Goal: Information Seeking & Learning: Learn about a topic

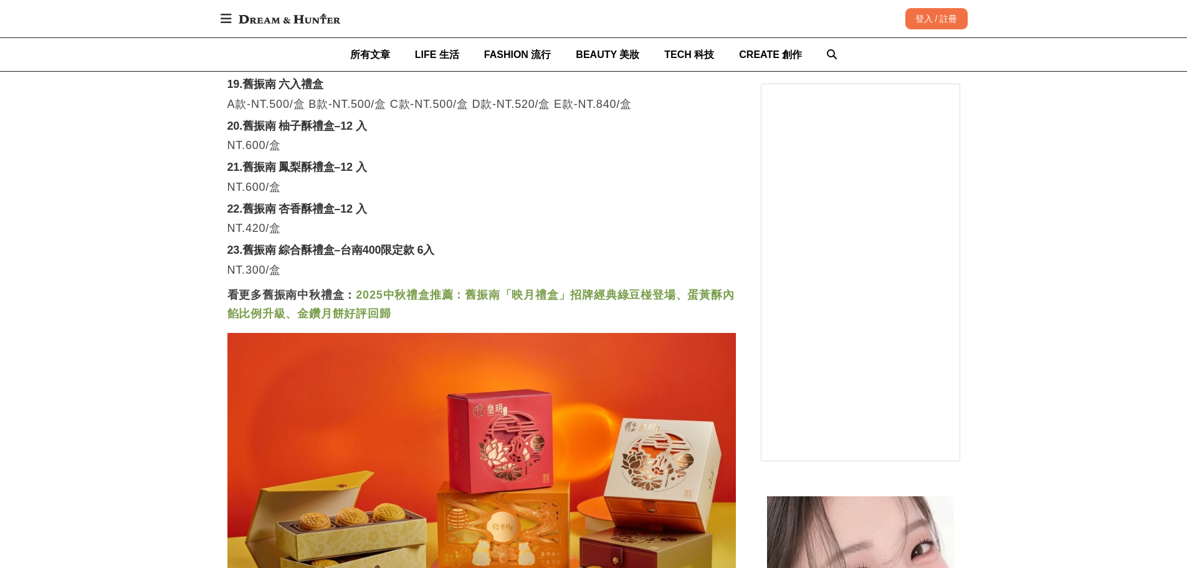
click at [419, 289] on strong "2025中秋禮盒推薦：舊振南「映月禮盒」招牌經典綠豆椪登場、蛋黃酥內餡比例升級、金鑽月餅好評回歸" at bounding box center [480, 304] width 507 height 31
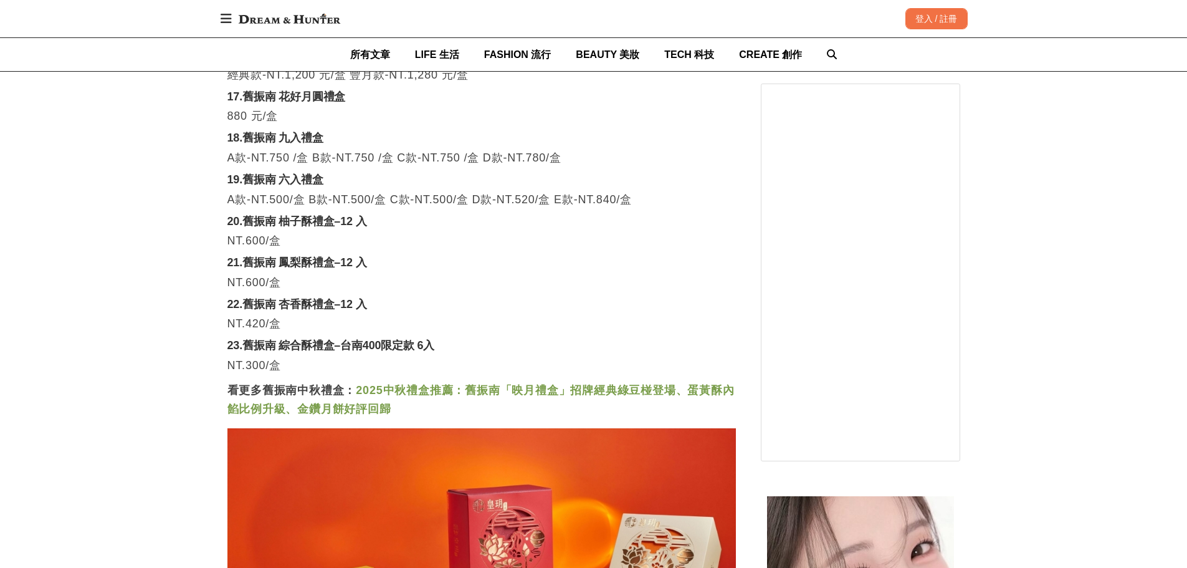
scroll to position [7665, 0]
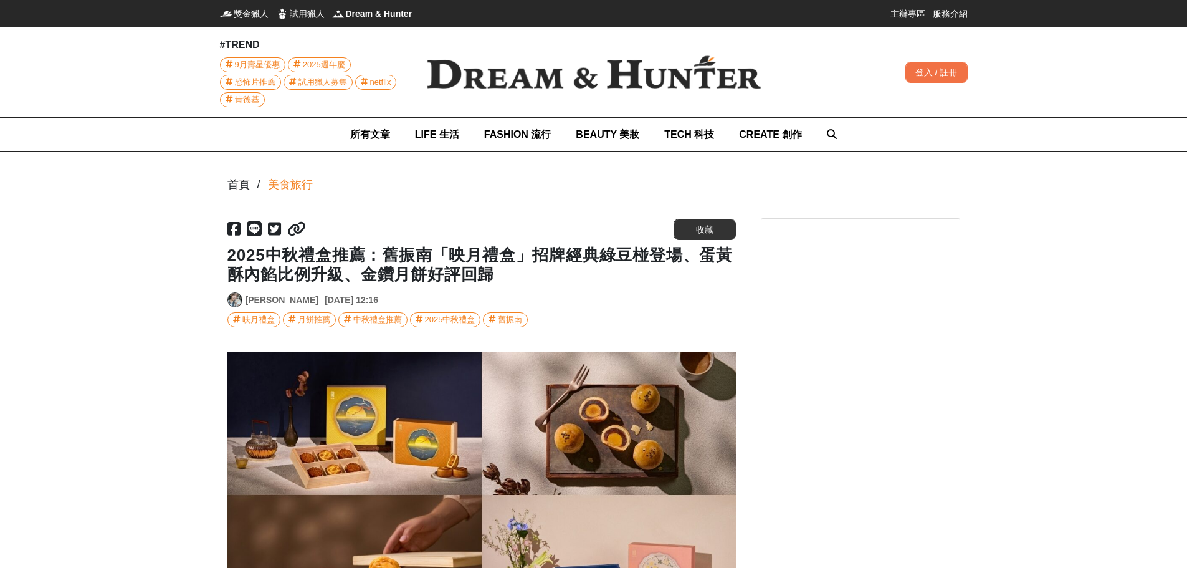
click at [295, 226] on icon at bounding box center [296, 228] width 19 height 15
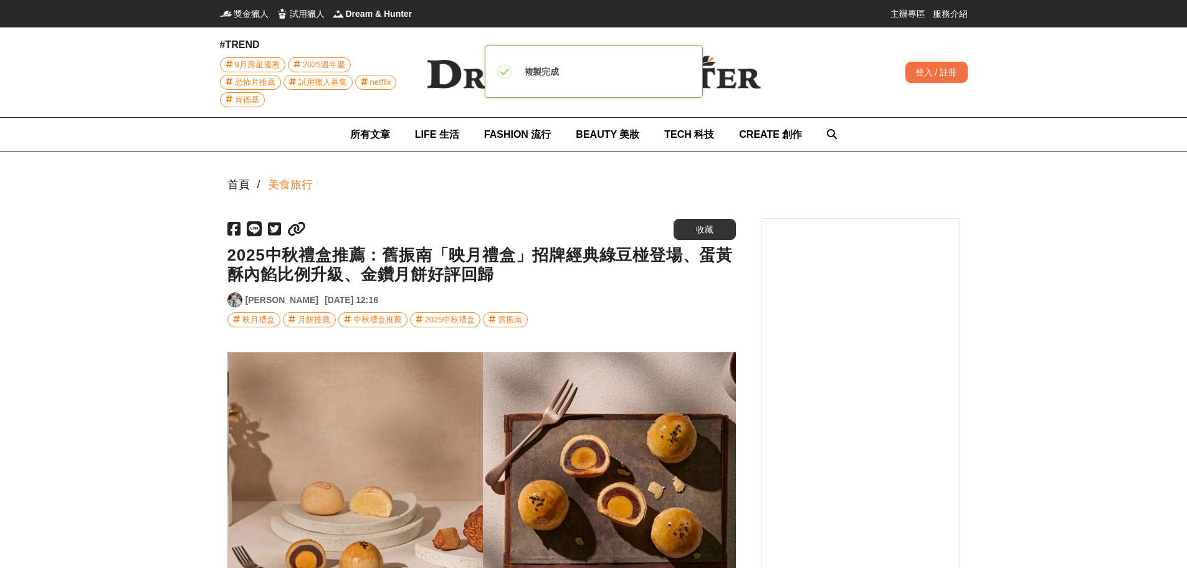
scroll to position [0, 509]
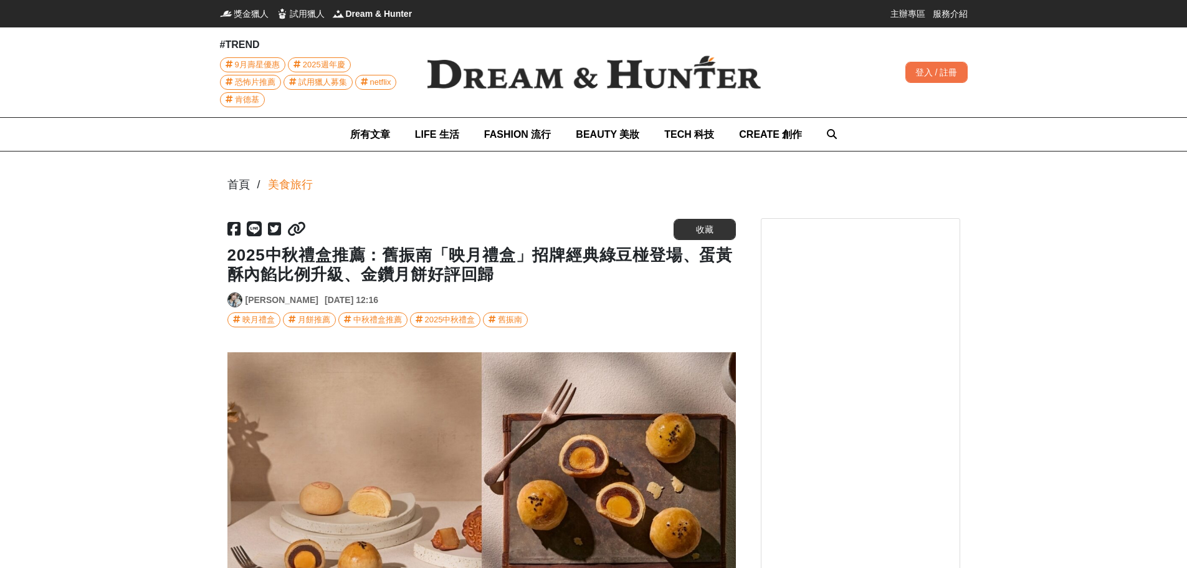
click at [495, 317] on icon at bounding box center [492, 319] width 7 height 8
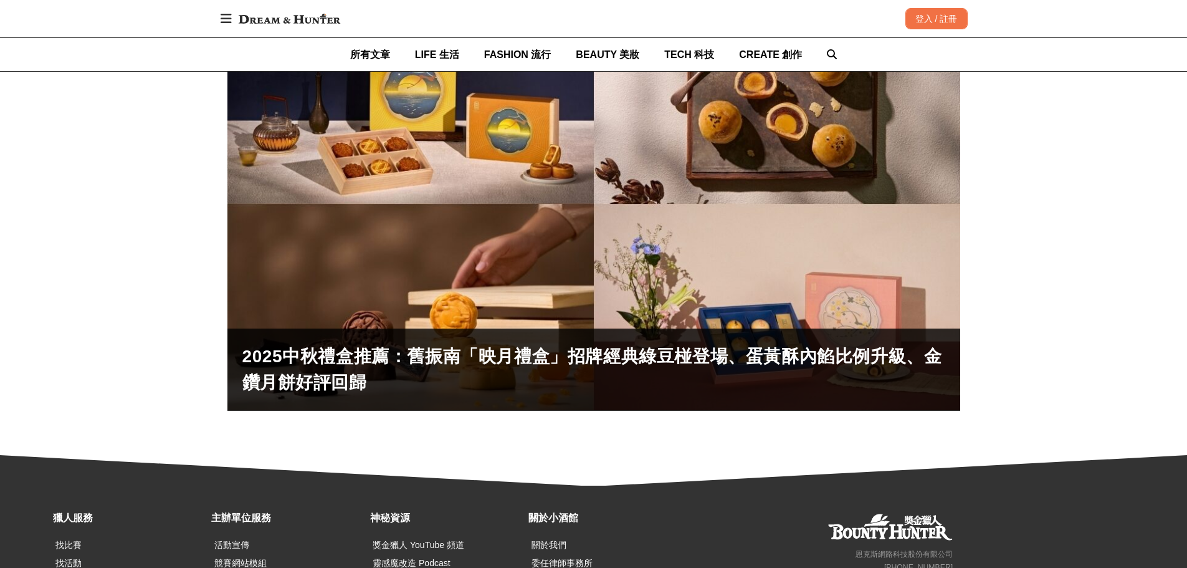
scroll to position [140, 0]
